Goal: Information Seeking & Learning: Learn about a topic

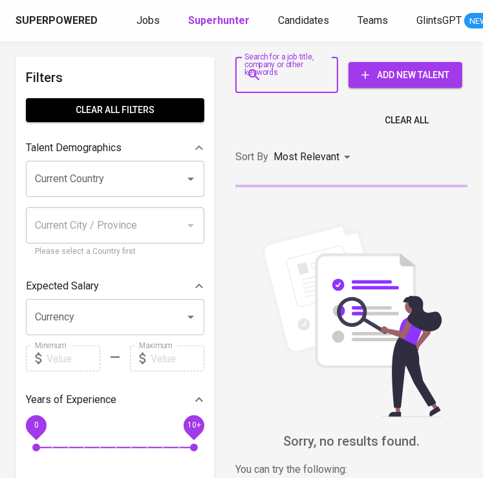
click at [273, 69] on input "Search for a job title, company or other keywords" at bounding box center [290, 75] width 46 height 25
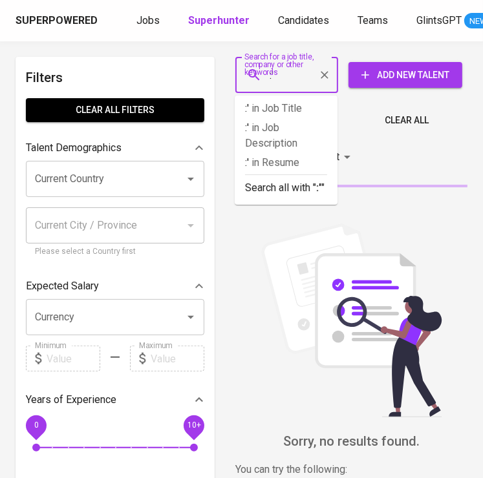
type input ":"
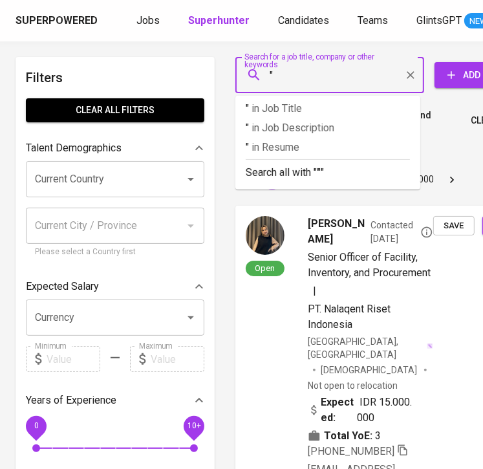
paste input "[PERSON_NAME]"
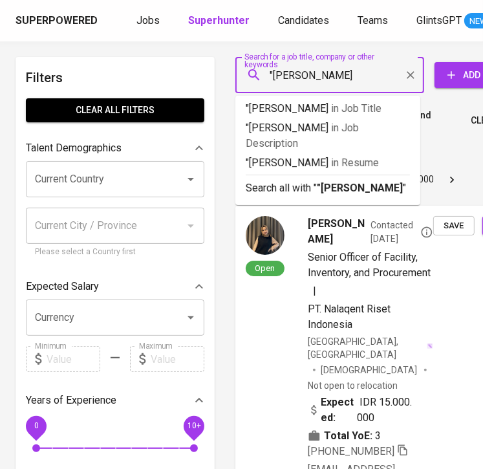
type input ""[PERSON_NAME]""
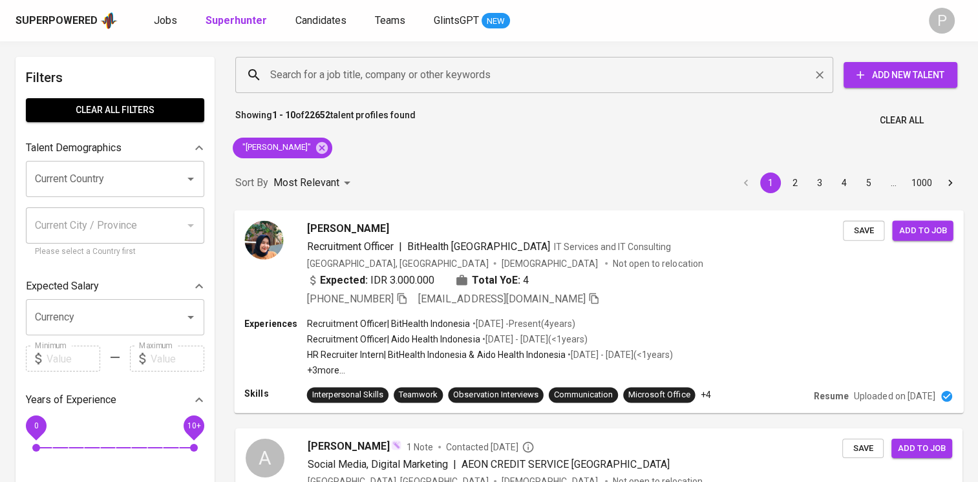
click at [393, 66] on input "Search for a job title, company or other keywords" at bounding box center [537, 75] width 541 height 25
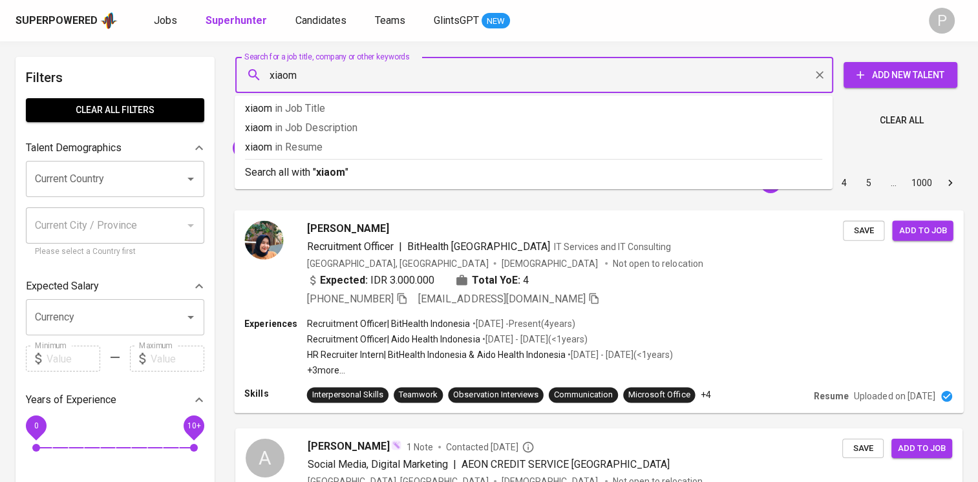
type input "xiaomi"
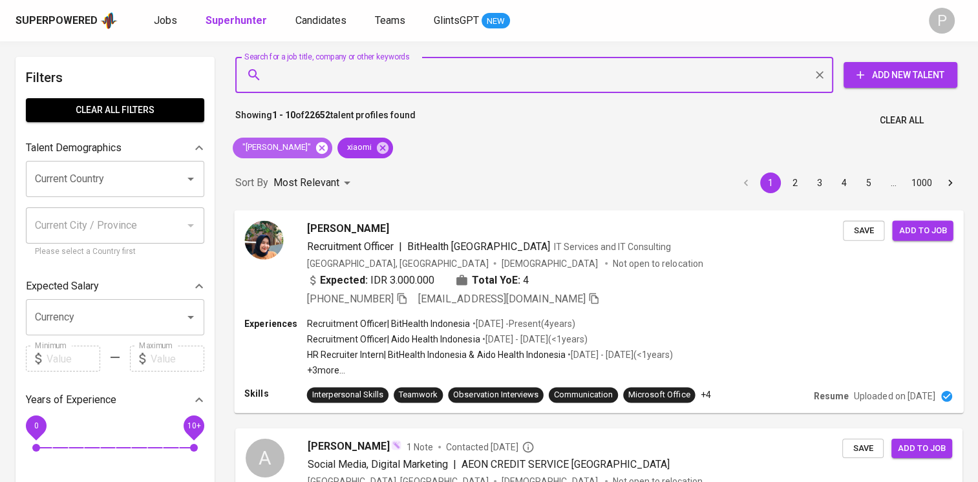
click at [316, 147] on icon at bounding box center [322, 148] width 12 height 12
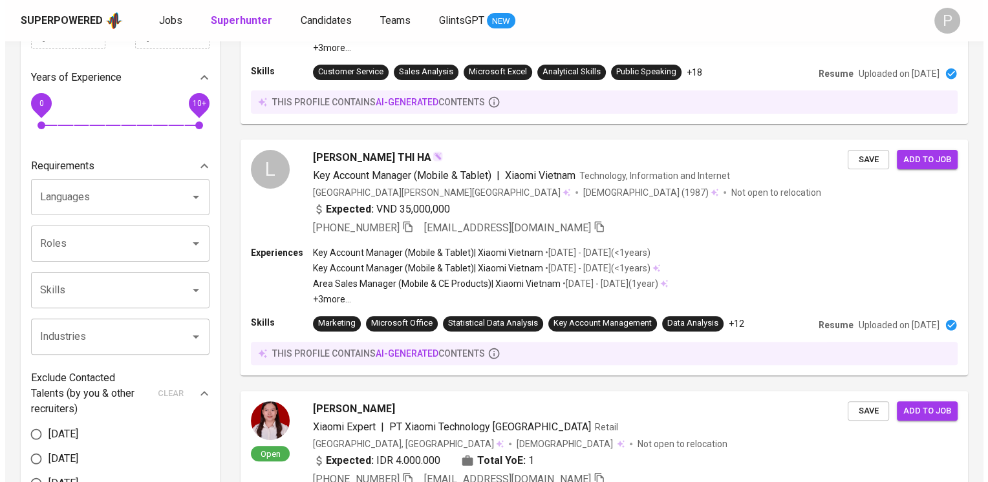
scroll to position [326, 0]
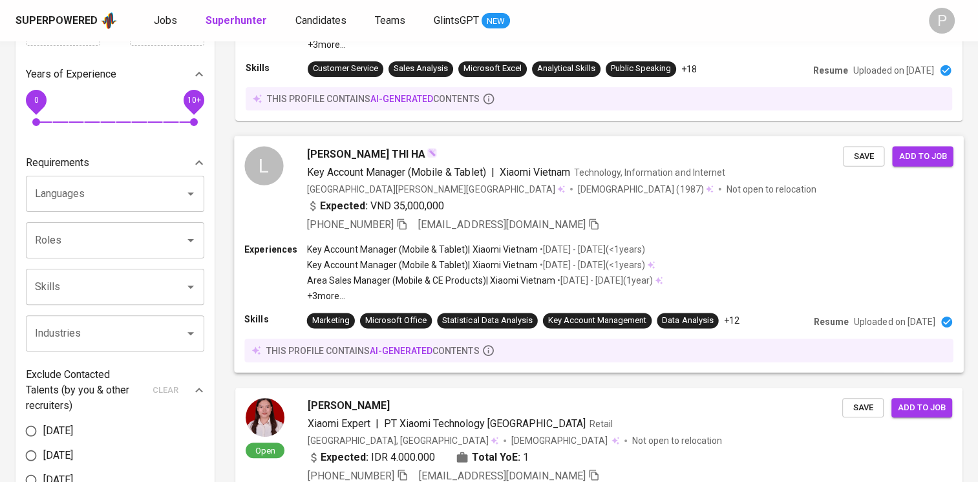
click at [482, 185] on icon at bounding box center [561, 189] width 8 height 8
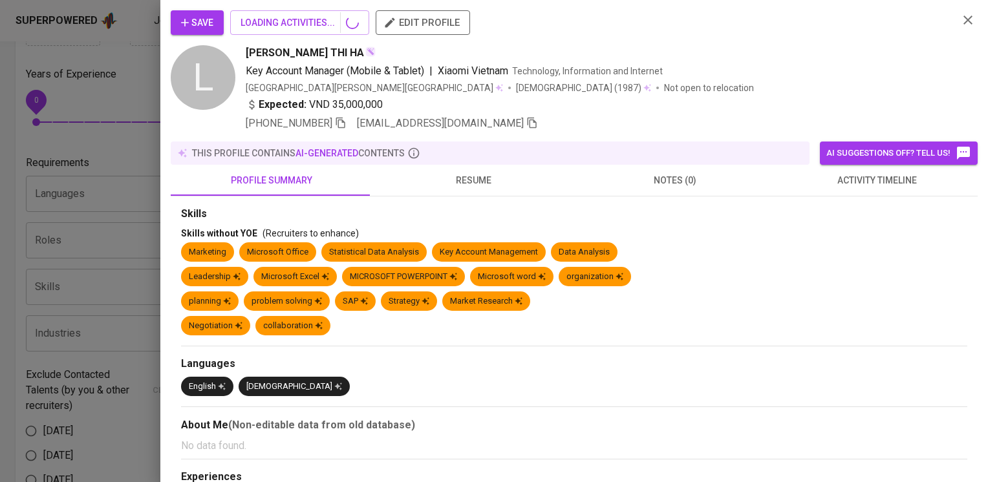
click at [482, 190] on button "resume" at bounding box center [473, 180] width 202 height 31
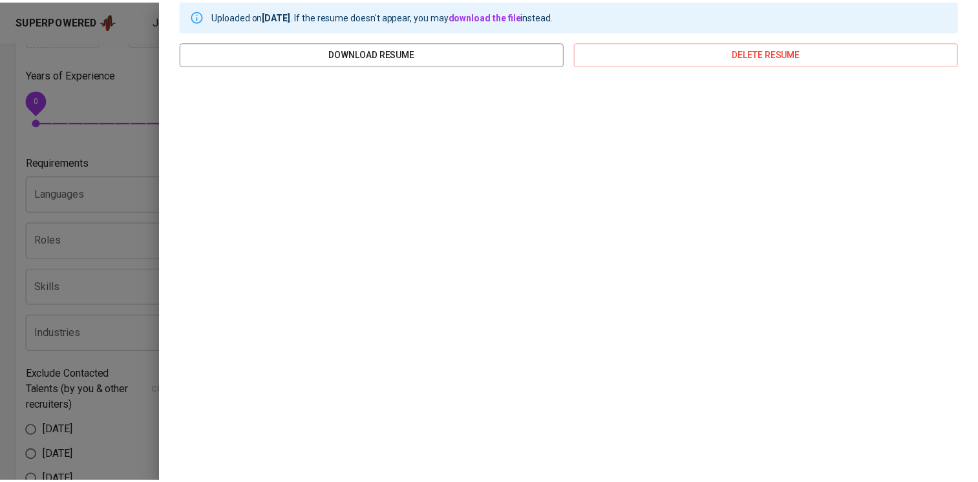
scroll to position [0, 0]
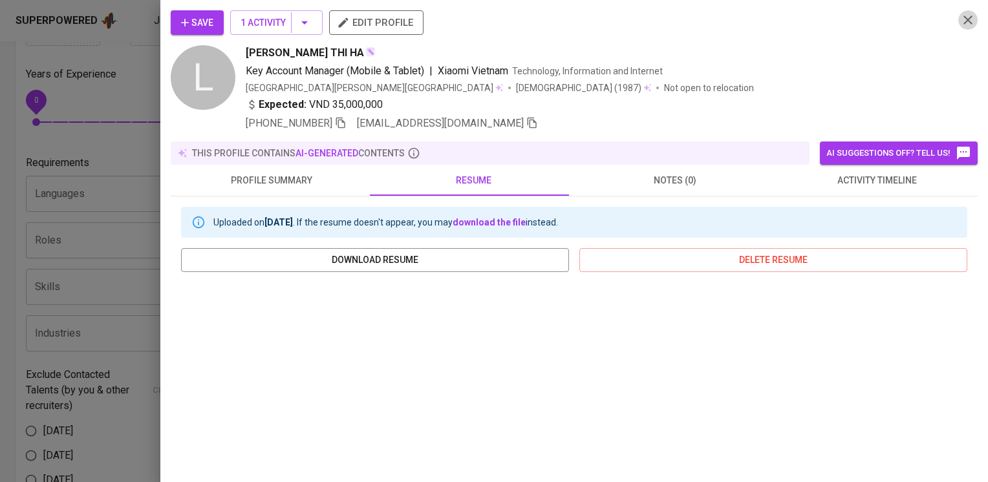
click at [482, 11] on button "button" at bounding box center [967, 19] width 19 height 19
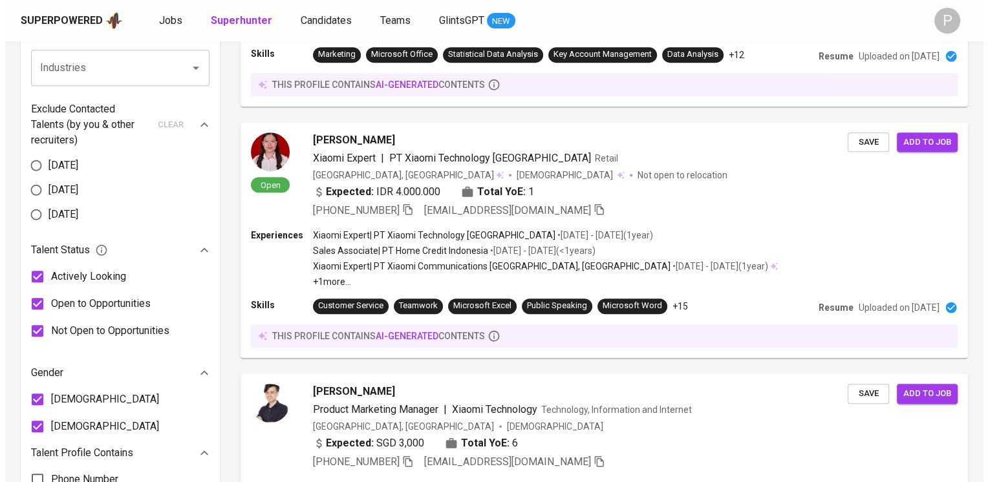
scroll to position [586, 0]
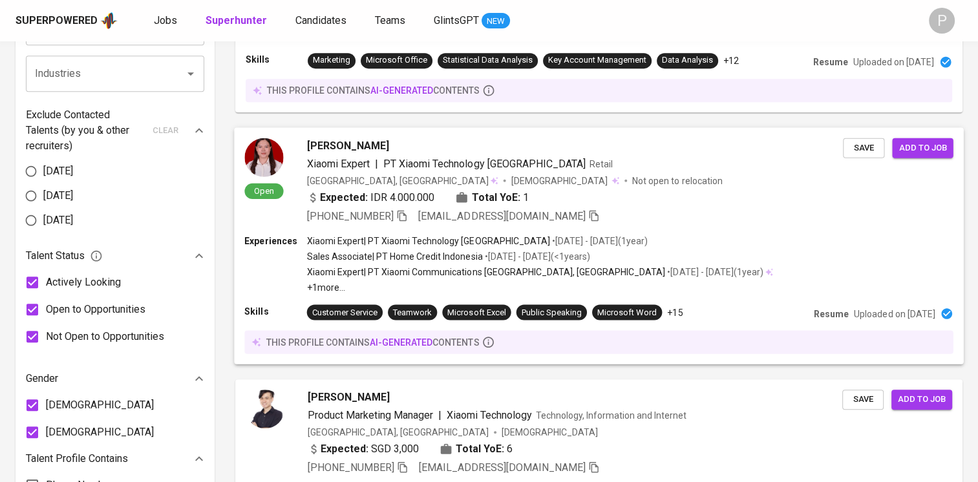
click at [482, 240] on div "Xiaomi Expert | PT Xiaomi Technology Indonesia • Feb 2023 - Dec 2024 ( 1 year )" at bounding box center [540, 241] width 466 height 13
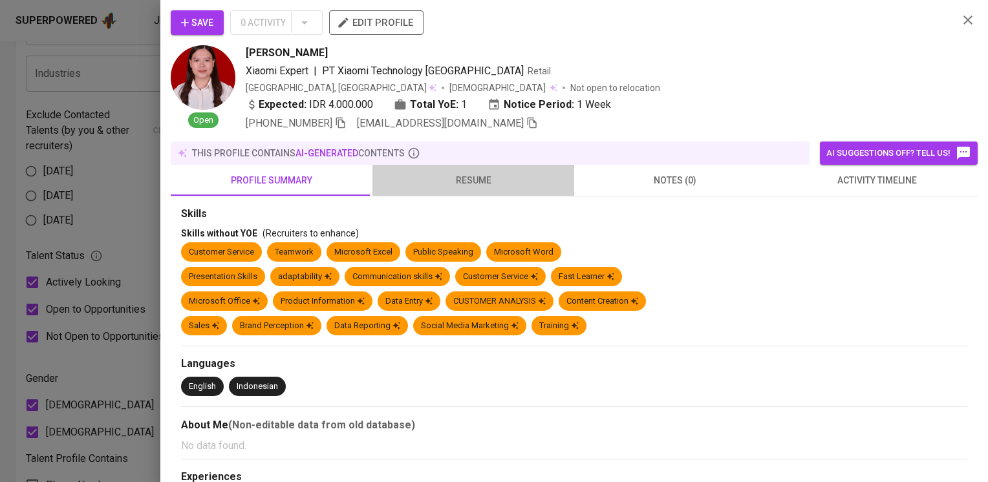
click at [471, 186] on span "resume" at bounding box center [473, 181] width 186 height 16
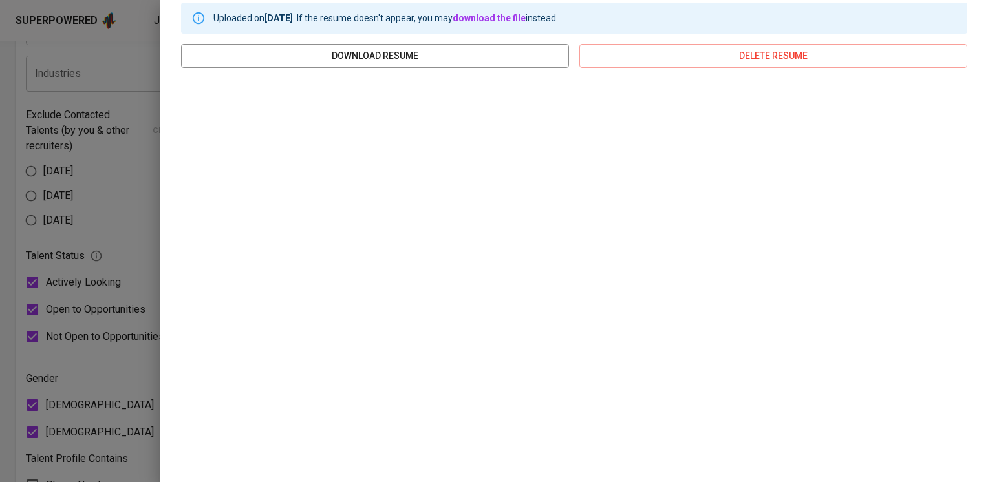
scroll to position [207, 0]
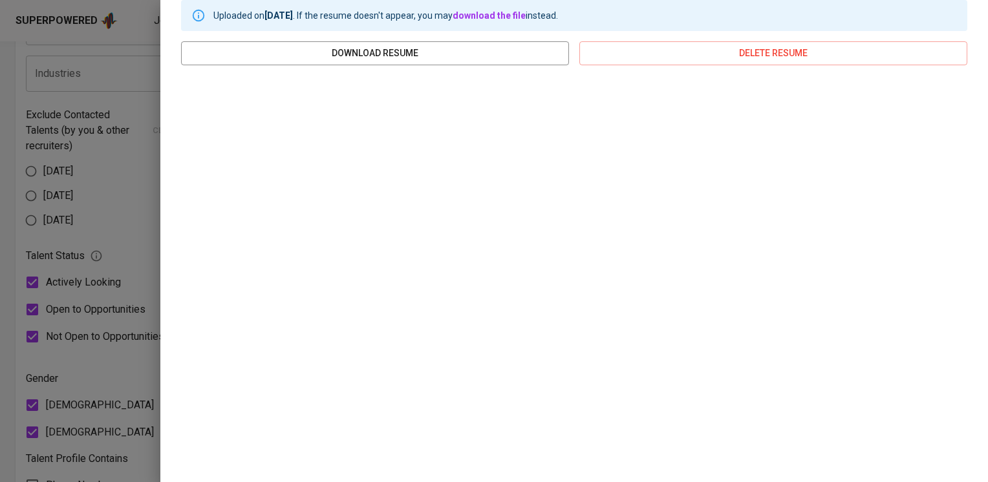
drag, startPoint x: 960, startPoint y: 176, endPoint x: 964, endPoint y: 249, distance: 73.8
click at [482, 249] on div "Uploaded on May 07, 2025 . If the resume doesn't appear, you may download the f…" at bounding box center [574, 227] width 807 height 474
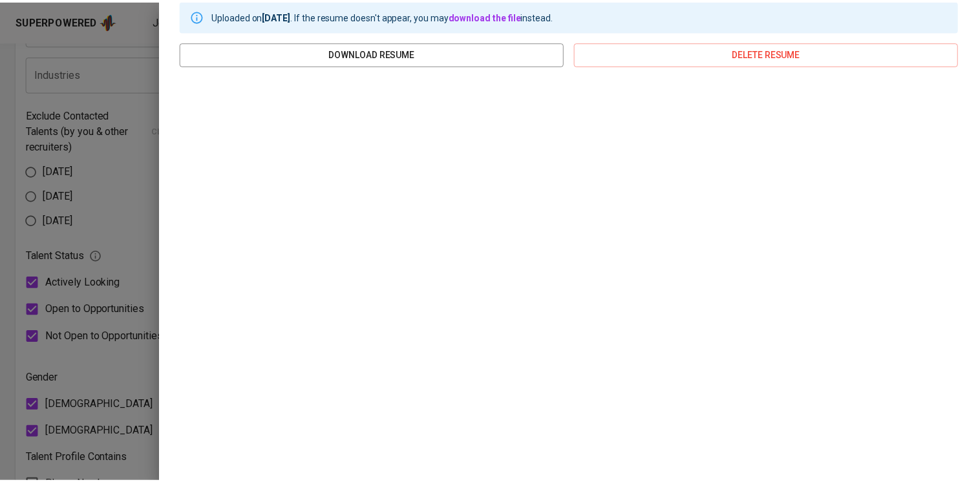
scroll to position [0, 0]
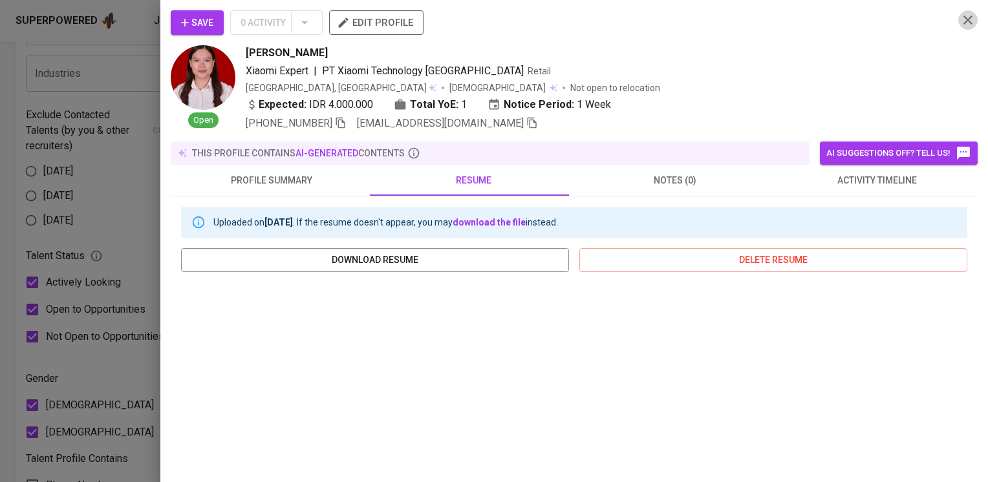
click at [482, 10] on button "button" at bounding box center [967, 19] width 19 height 19
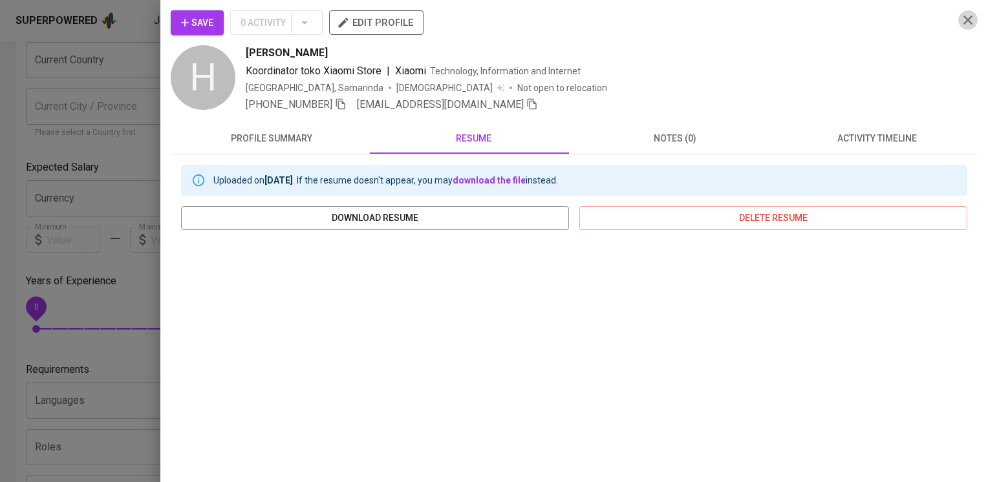
click at [963, 19] on icon "button" at bounding box center [967, 20] width 9 height 9
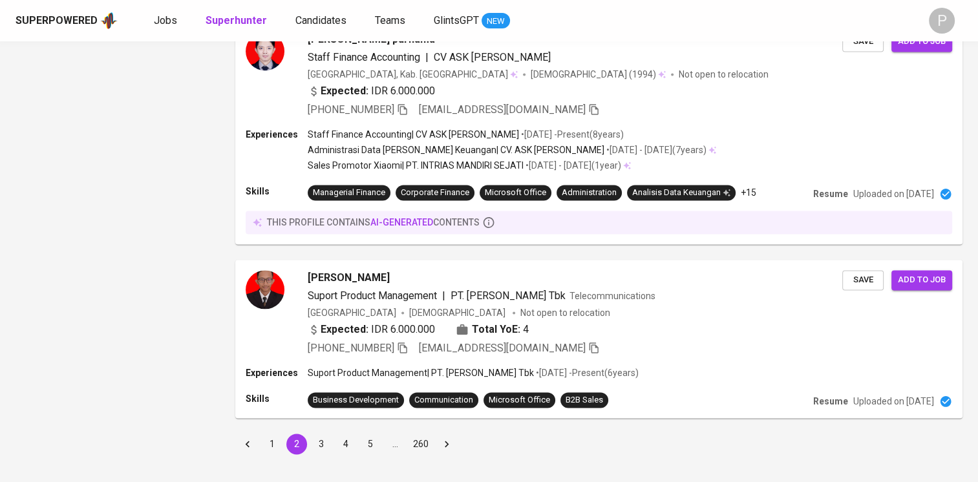
scroll to position [1838, 0]
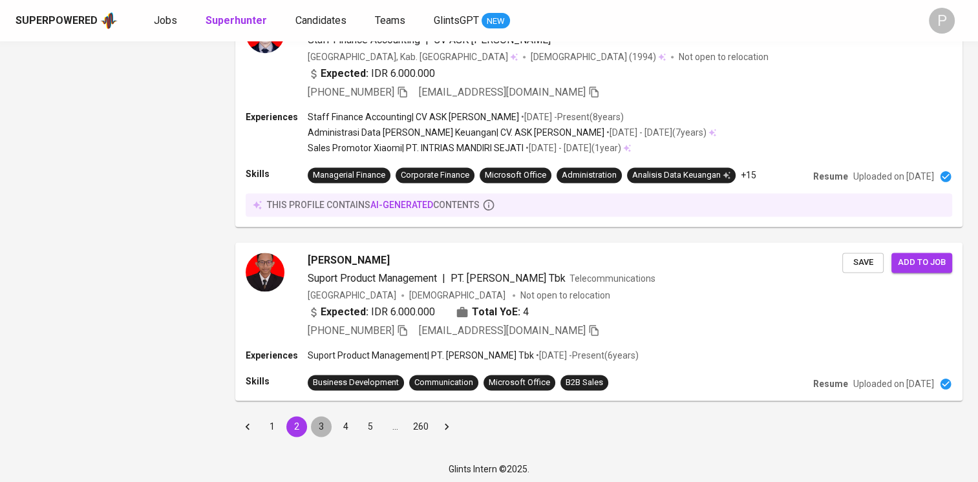
click at [323, 423] on button "3" at bounding box center [321, 426] width 21 height 21
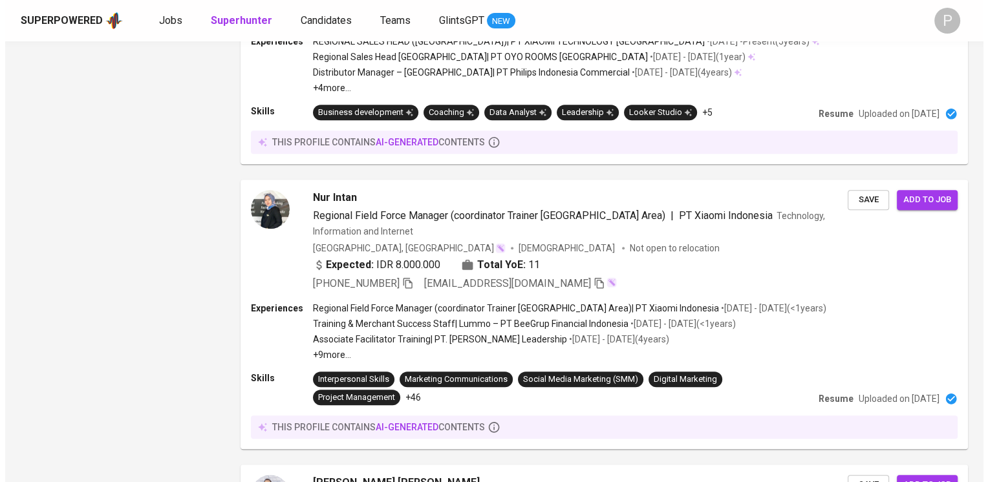
scroll to position [1134, 0]
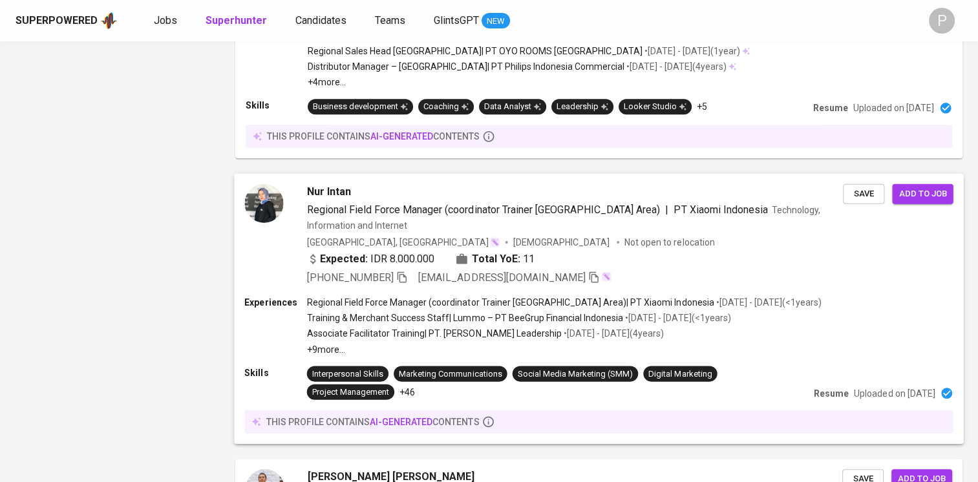
click at [716, 236] on div "[GEOGRAPHIC_DATA], [GEOGRAPHIC_DATA] [DEMOGRAPHIC_DATA] Not open to relocation" at bounding box center [575, 242] width 536 height 13
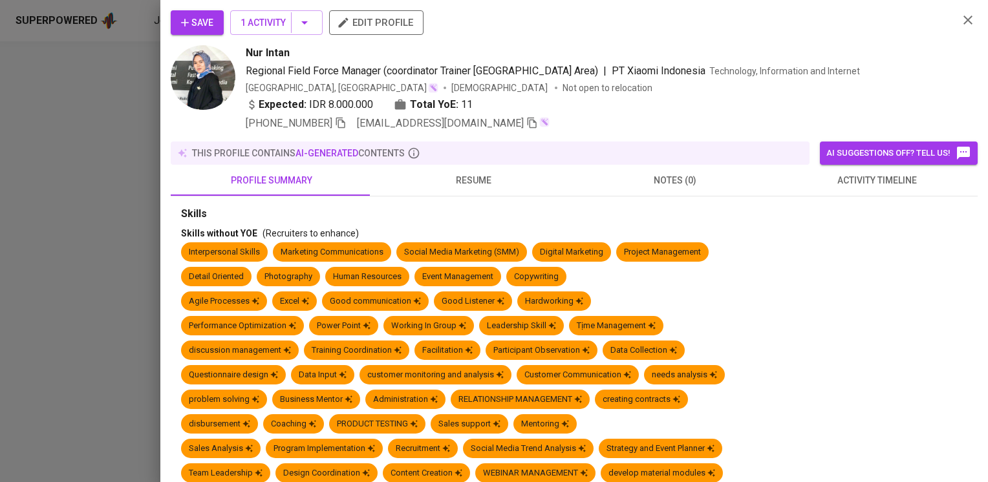
click at [468, 181] on span "resume" at bounding box center [473, 181] width 186 height 16
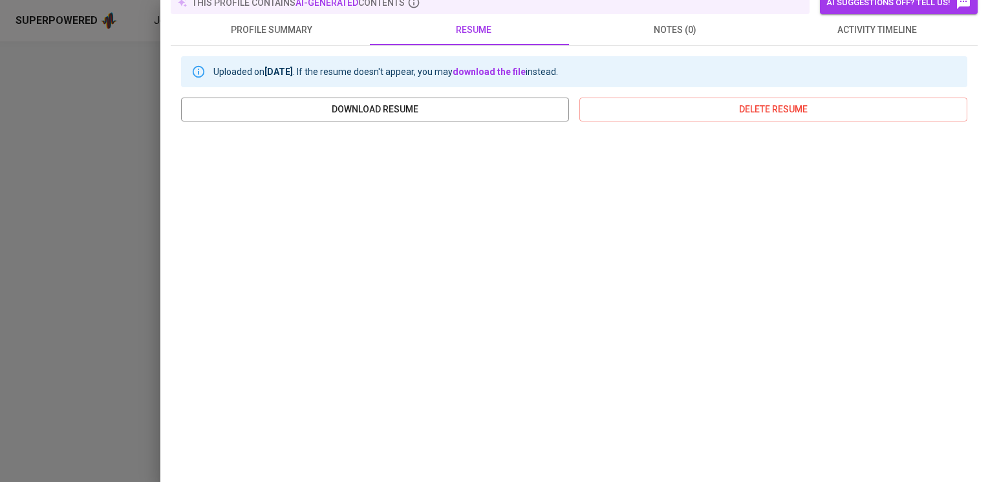
scroll to position [207, 0]
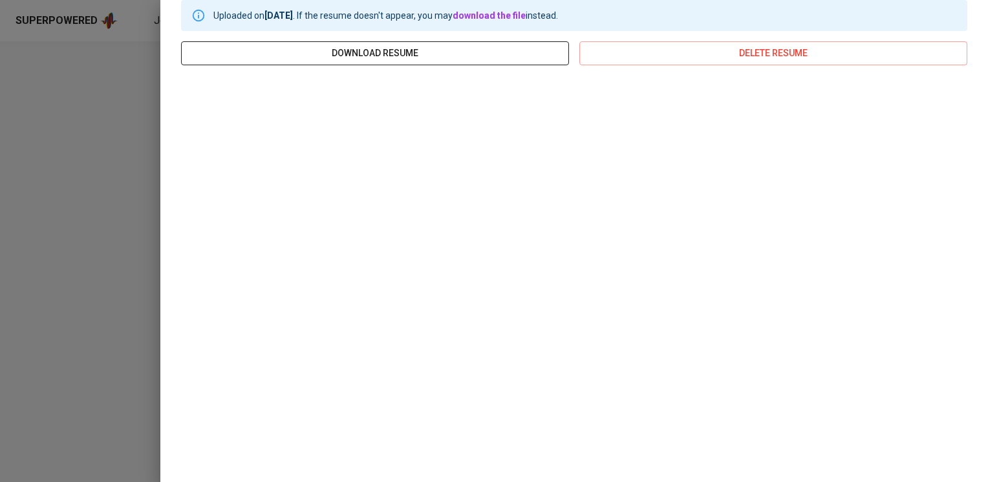
click at [504, 49] on span "download resume" at bounding box center [374, 53] width 367 height 16
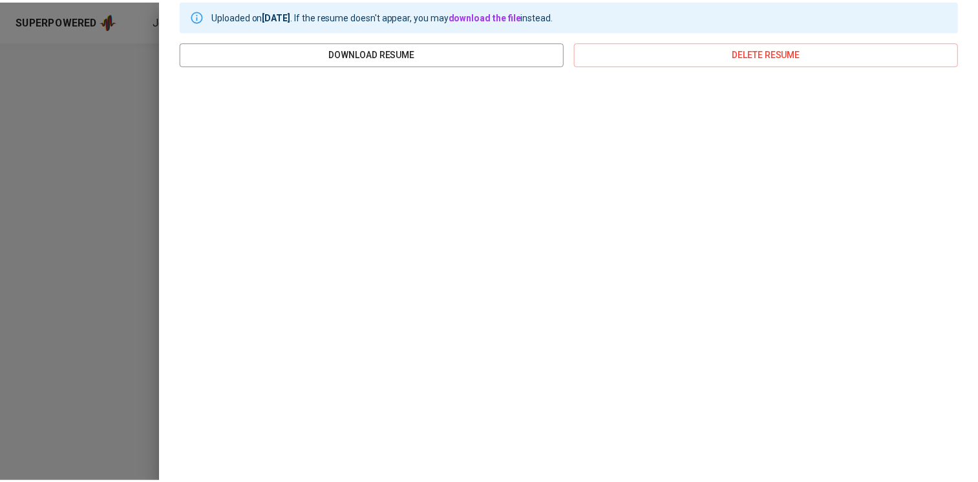
scroll to position [0, 0]
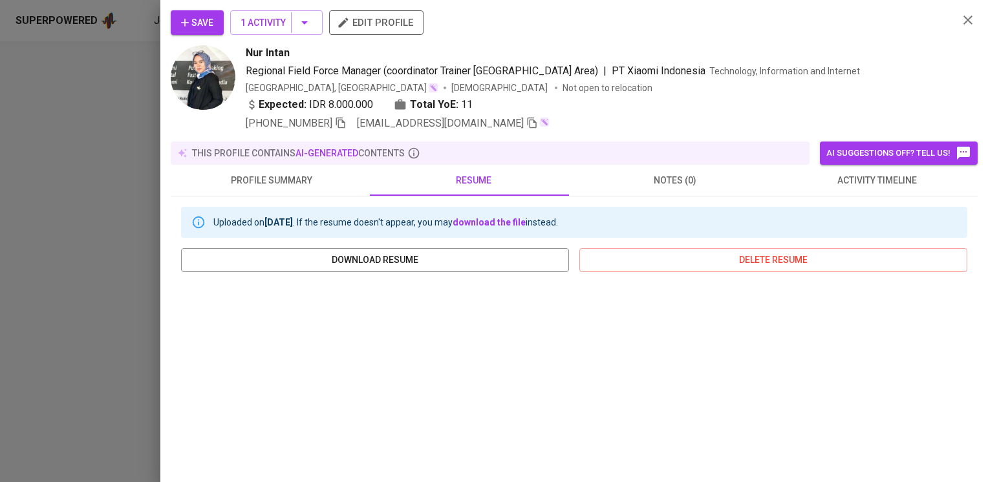
click at [949, 14] on div "Save 1 Activity edit profile Nur Intan Regional Field Force Manager (coordinato…" at bounding box center [574, 70] width 807 height 121
click at [960, 20] on icon "button" at bounding box center [968, 20] width 16 height 16
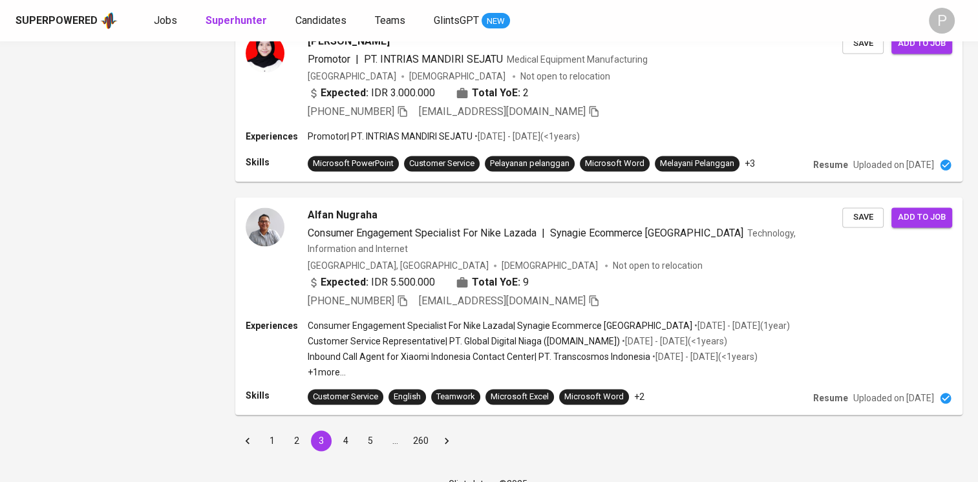
scroll to position [1967, 0]
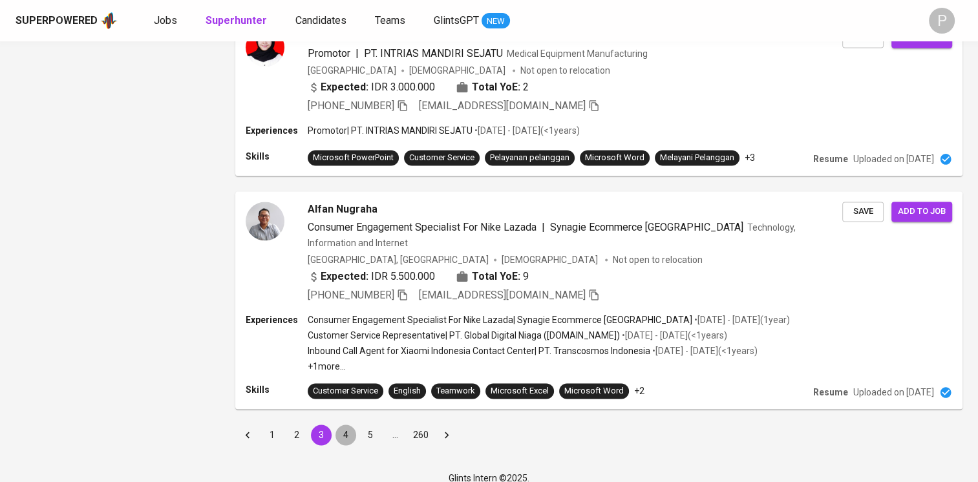
click at [346, 426] on button "4" at bounding box center [345, 435] width 21 height 21
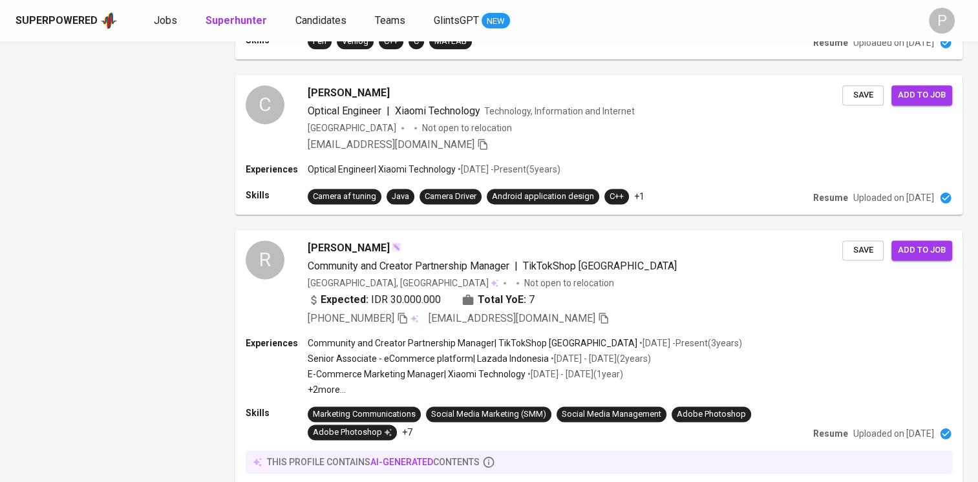
scroll to position [1785, 0]
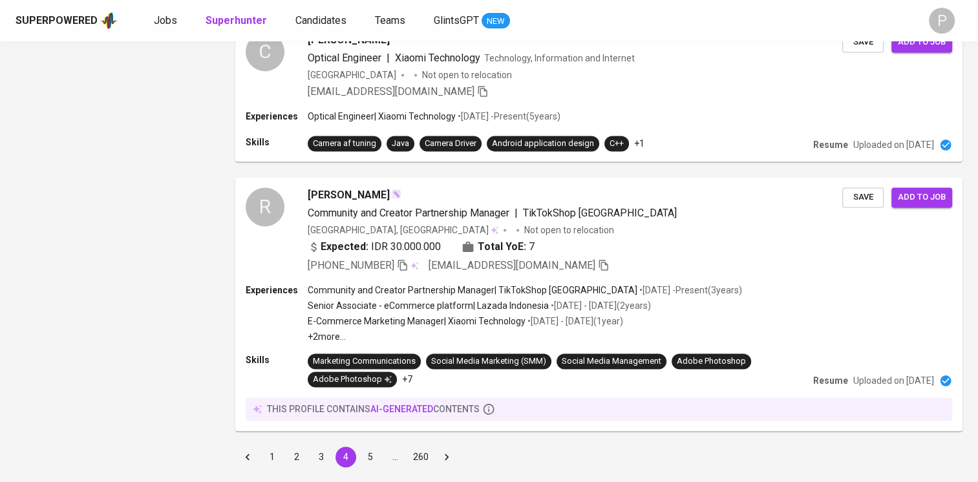
click at [370, 447] on button "5" at bounding box center [370, 457] width 21 height 21
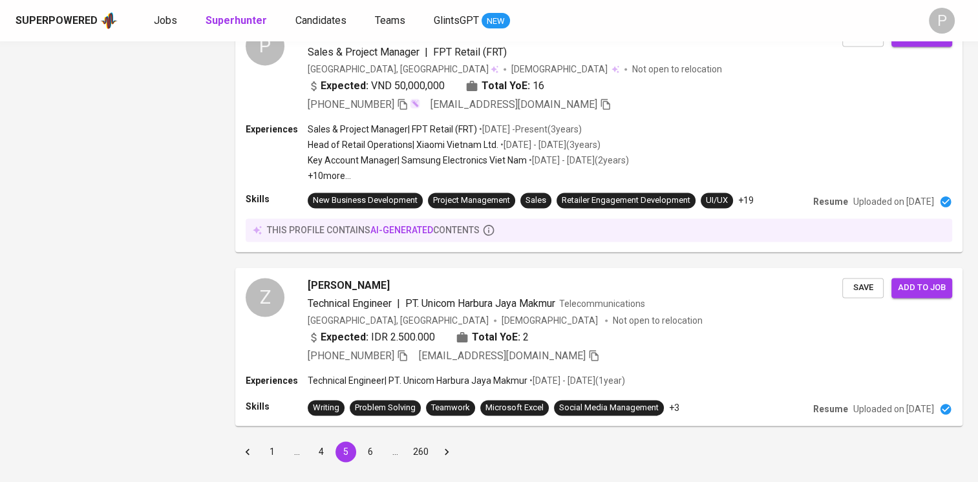
scroll to position [1897, 0]
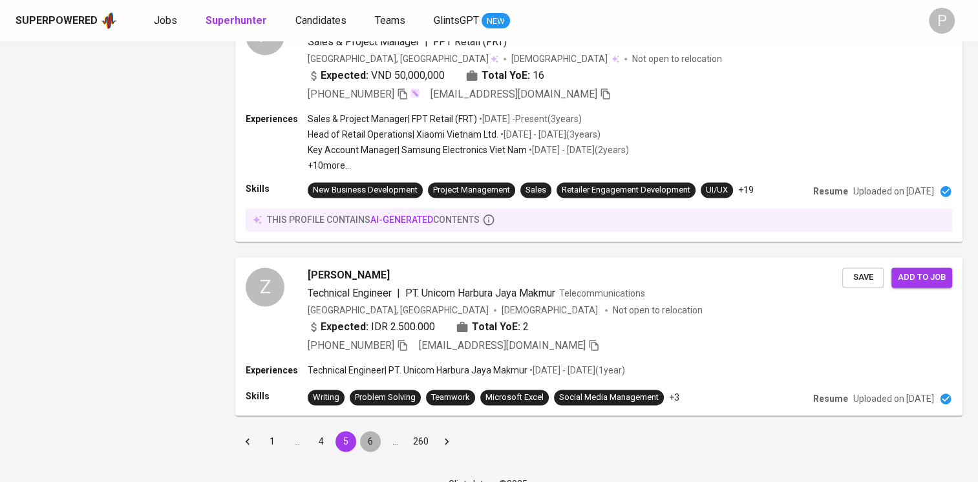
click at [371, 431] on button "6" at bounding box center [370, 441] width 21 height 21
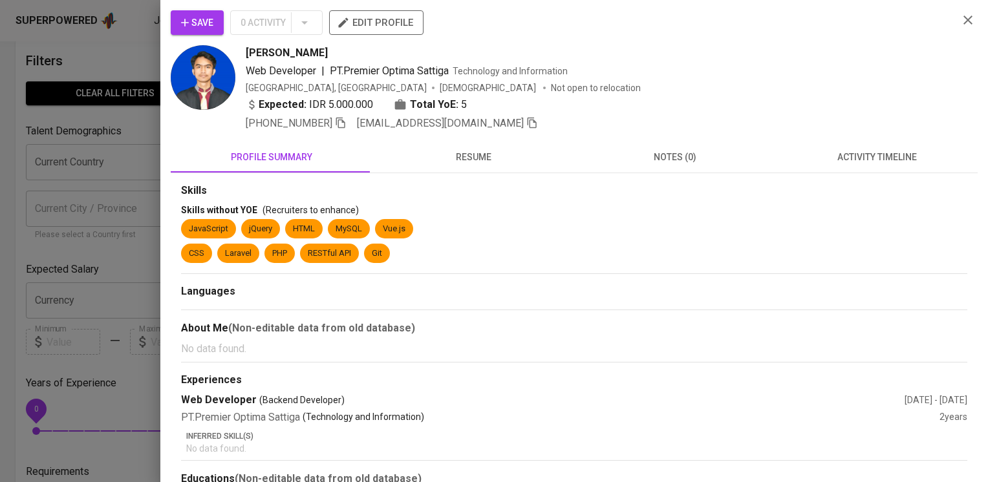
scroll to position [62, 0]
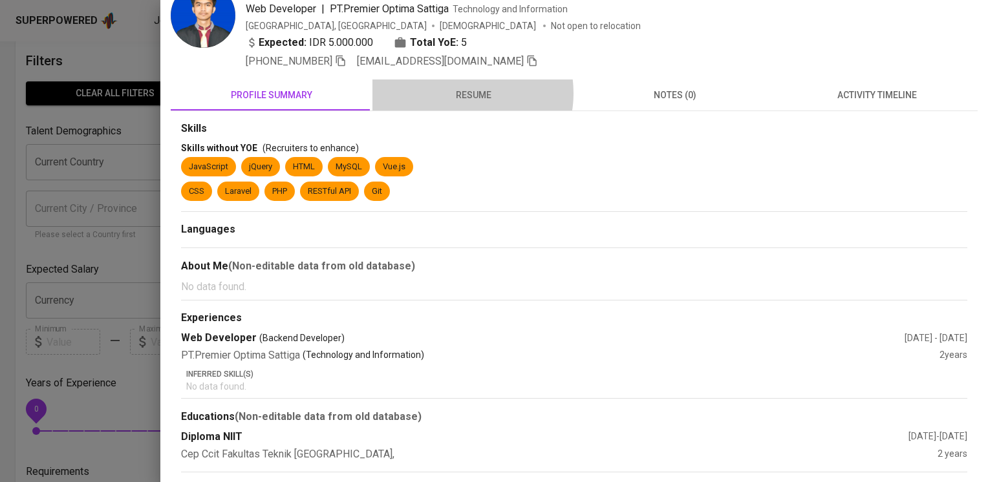
click at [456, 92] on span "resume" at bounding box center [473, 95] width 186 height 16
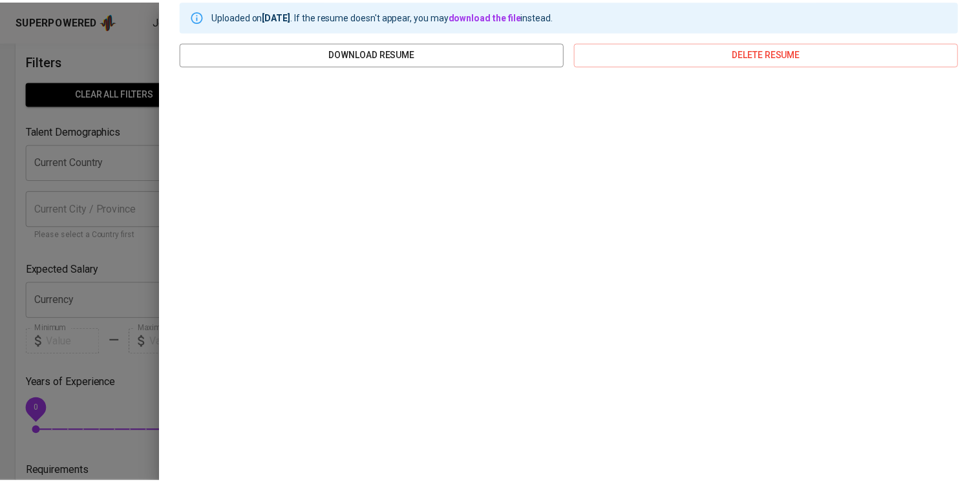
scroll to position [0, 0]
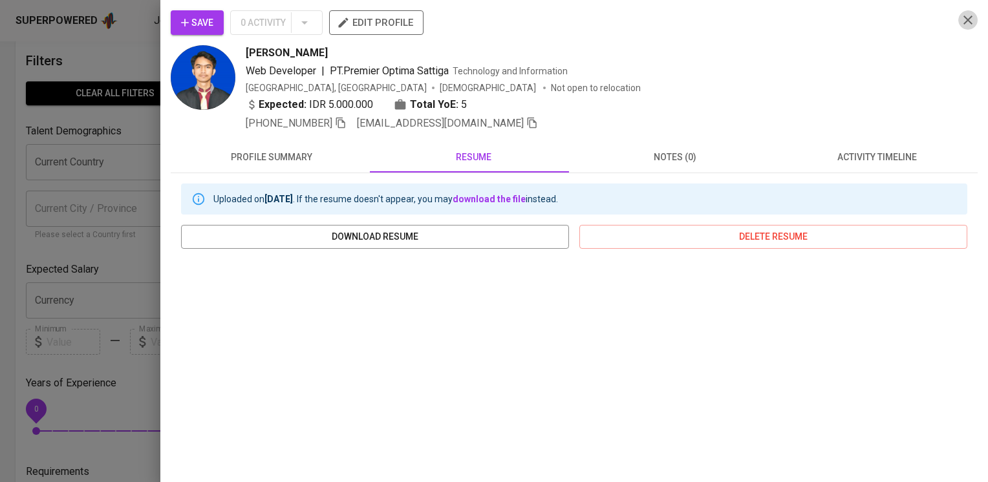
click at [960, 24] on icon "button" at bounding box center [968, 20] width 16 height 16
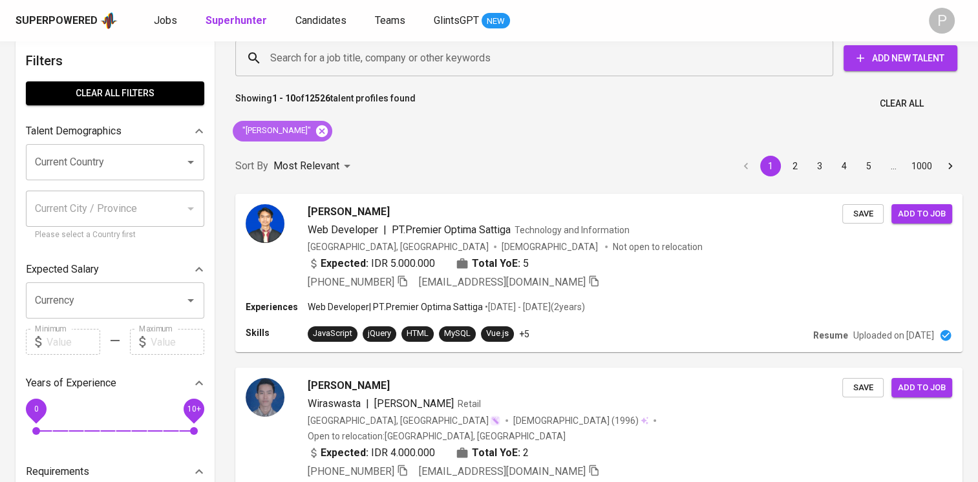
click at [317, 127] on icon at bounding box center [322, 131] width 12 height 12
click at [316, 154] on div "Most Relevant" at bounding box center [313, 166] width 81 height 24
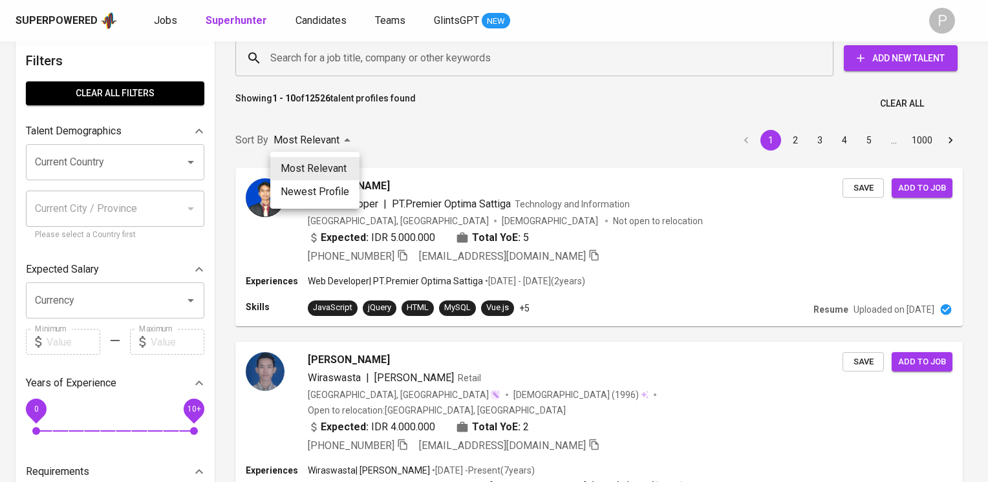
click at [314, 56] on div at bounding box center [494, 241] width 988 height 482
click at [299, 52] on div "Most Relevant Newest Profile" at bounding box center [494, 241] width 988 height 482
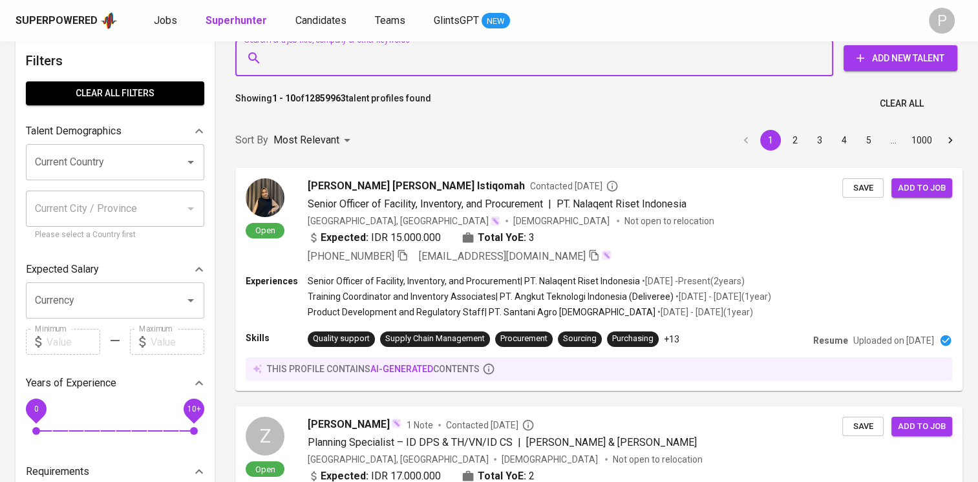
drag, startPoint x: 299, startPoint y: 52, endPoint x: 292, endPoint y: 57, distance: 8.8
click at [292, 57] on input "Search for a job title, company or other keywords" at bounding box center [537, 58] width 541 height 25
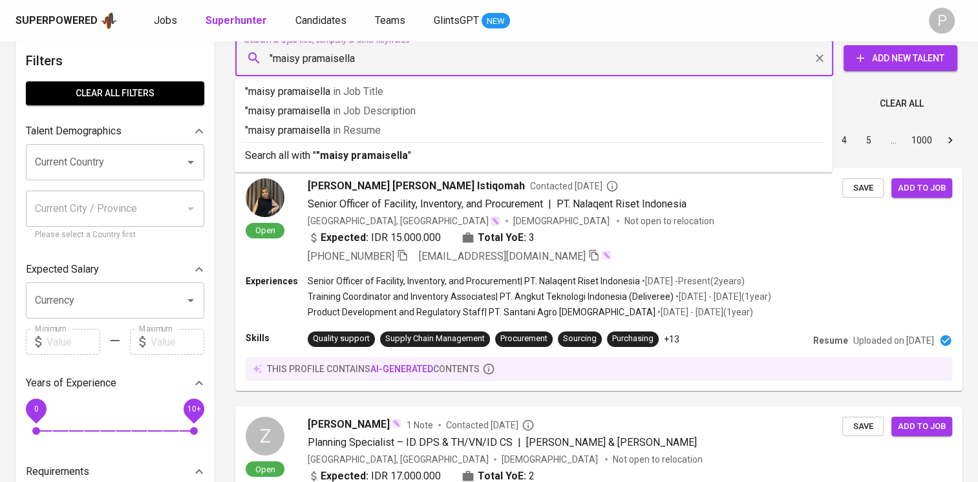
type input ""maisy pramaisella""
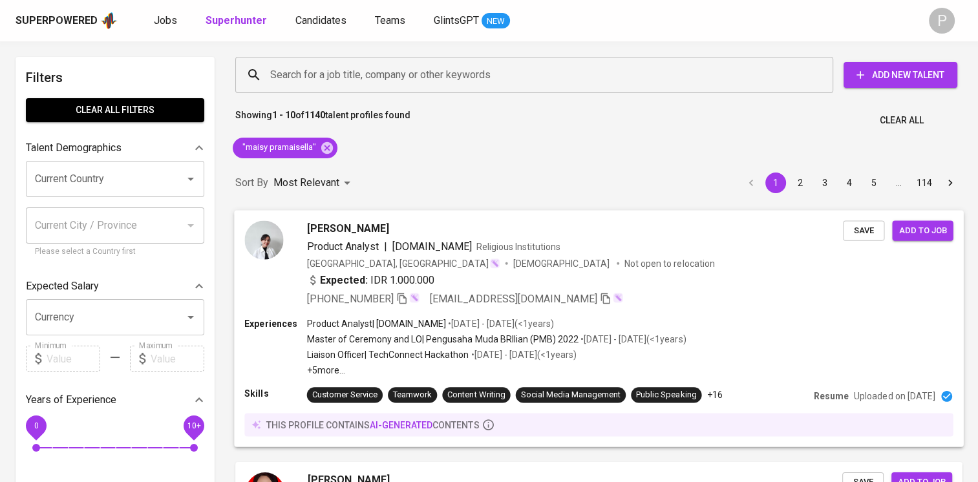
click at [630, 254] on div "Product Analyst | Pathseeker.id Religious Institutions" at bounding box center [575, 247] width 536 height 16
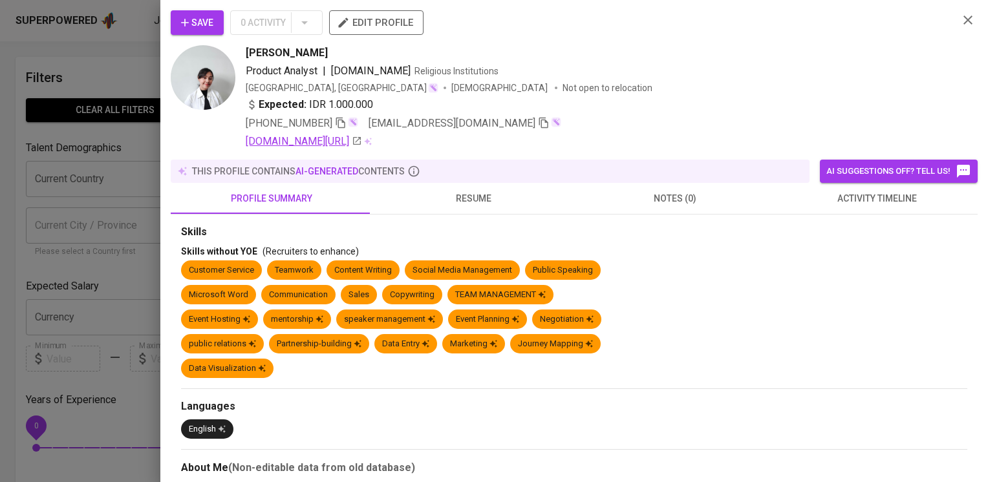
click at [356, 142] on link "linkedin.com/in/maisy-pramaisella" at bounding box center [304, 142] width 116 height 16
click at [887, 201] on span "activity timeline" at bounding box center [876, 199] width 186 height 16
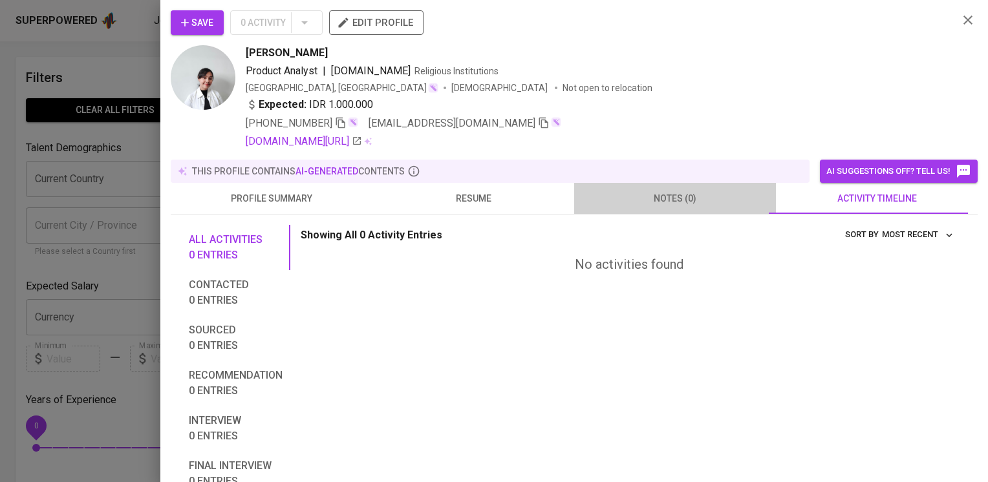
click at [683, 187] on button "notes (0)" at bounding box center [675, 198] width 202 height 31
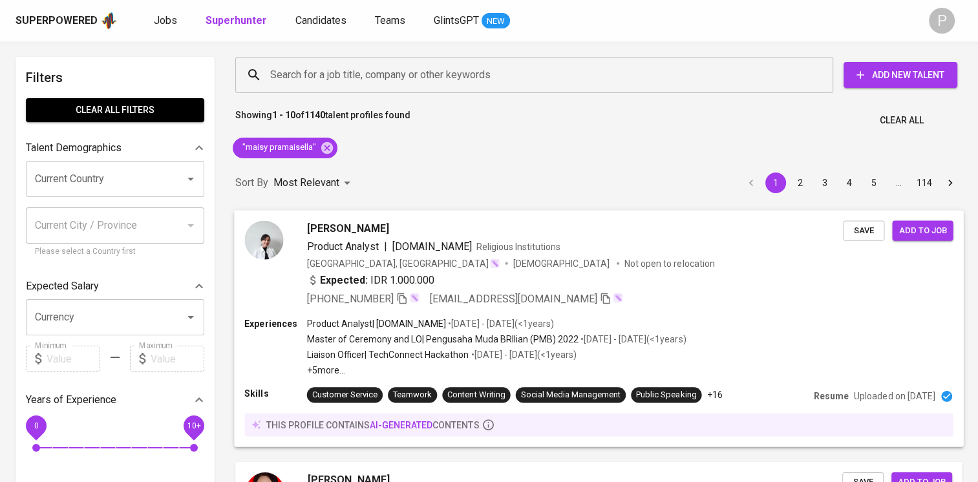
click at [624, 268] on p "Not open to relocation" at bounding box center [669, 263] width 90 height 13
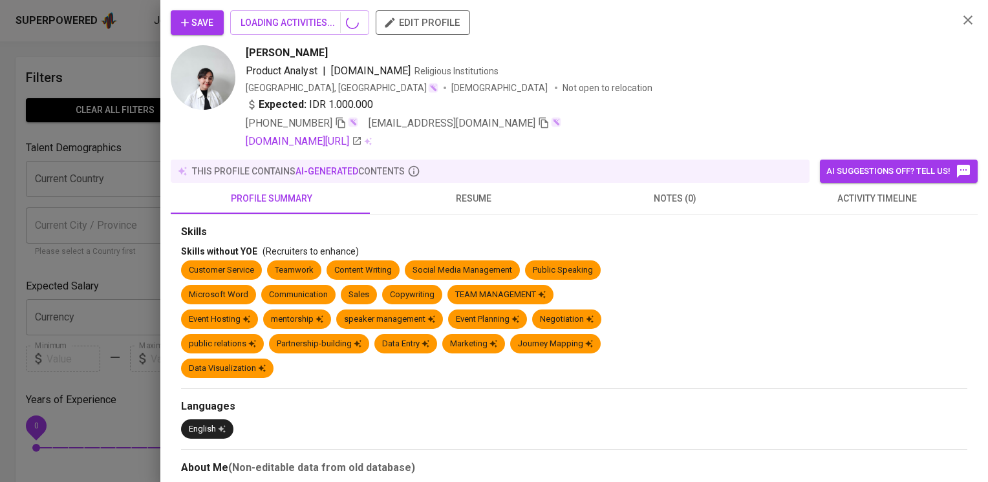
click at [484, 198] on span "resume" at bounding box center [473, 199] width 186 height 16
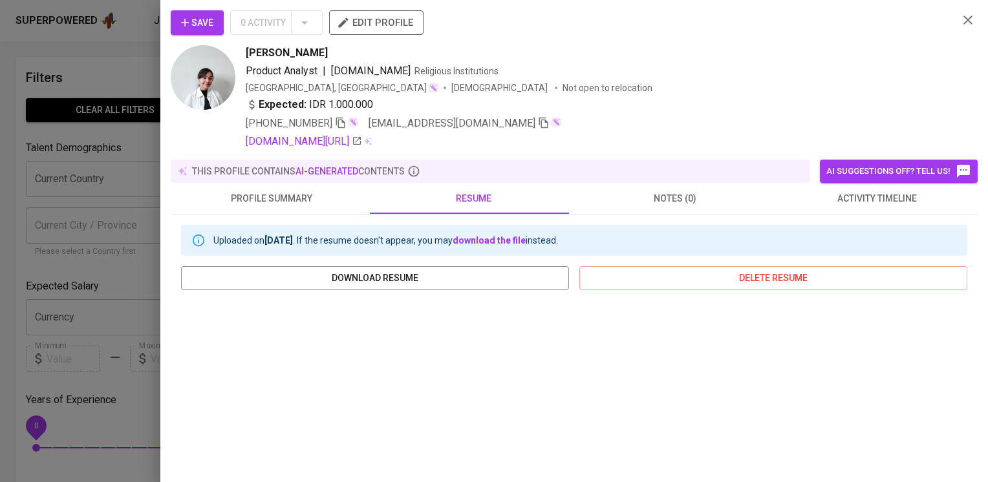
click at [960, 16] on icon "button" at bounding box center [968, 20] width 16 height 16
